Goal: Transaction & Acquisition: Register for event/course

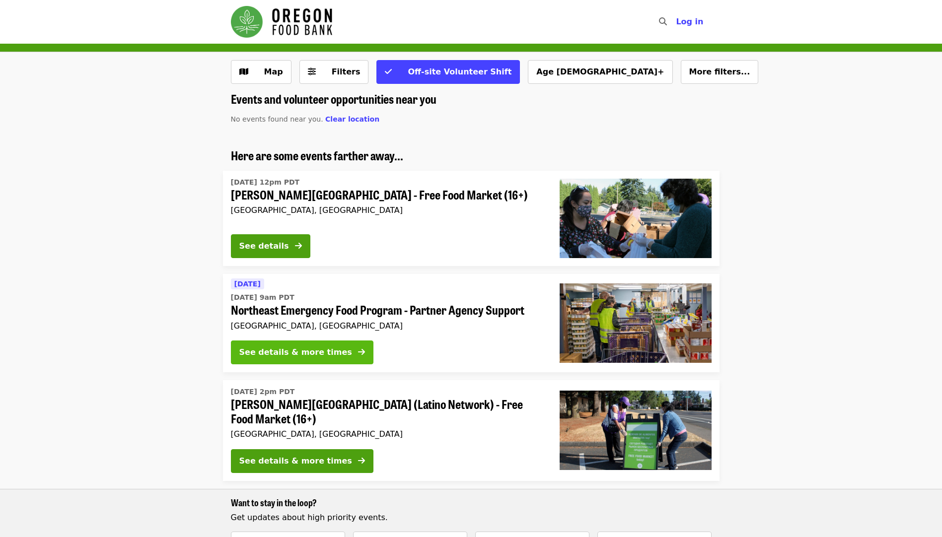
click at [358, 349] on icon "arrow-right icon" at bounding box center [361, 351] width 7 height 9
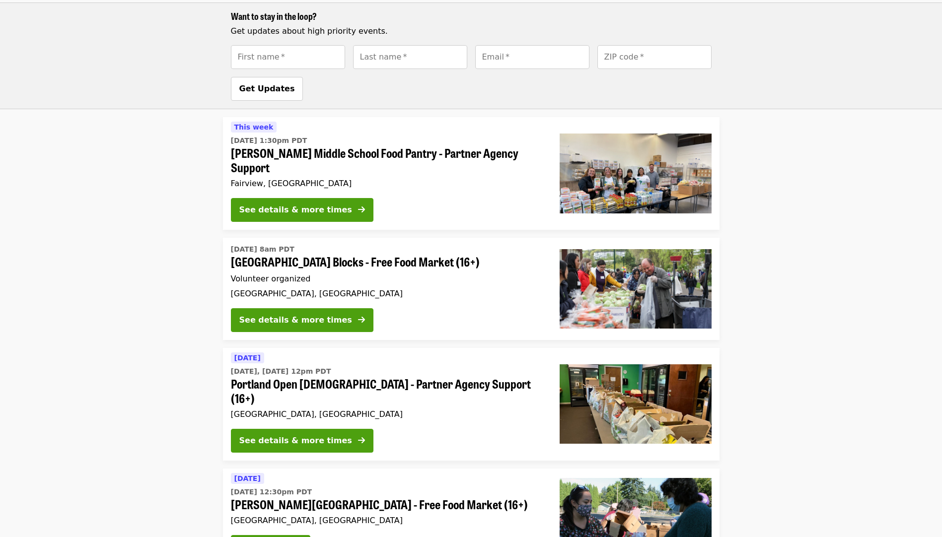
scroll to position [496, 0]
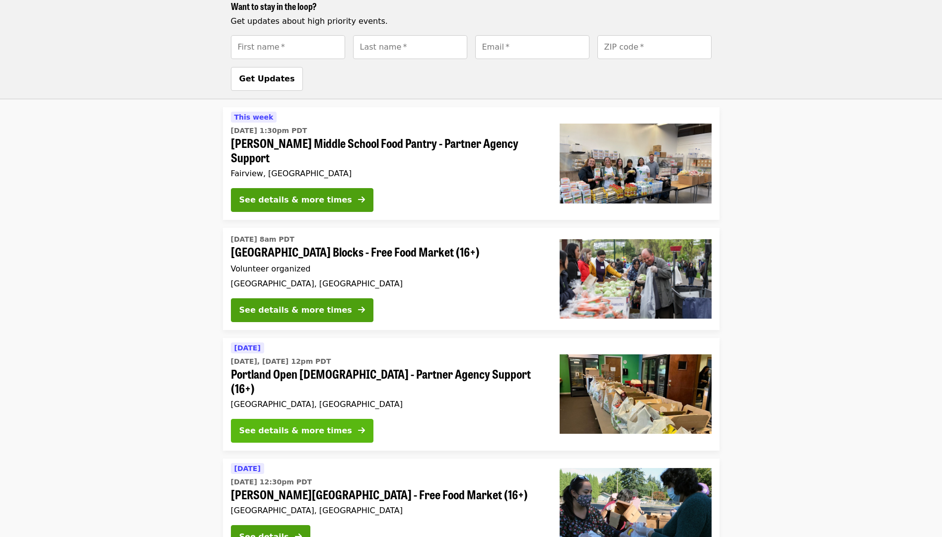
click at [276, 425] on div "See details & more times" at bounding box center [295, 431] width 113 height 12
